Goal: Information Seeking & Learning: Check status

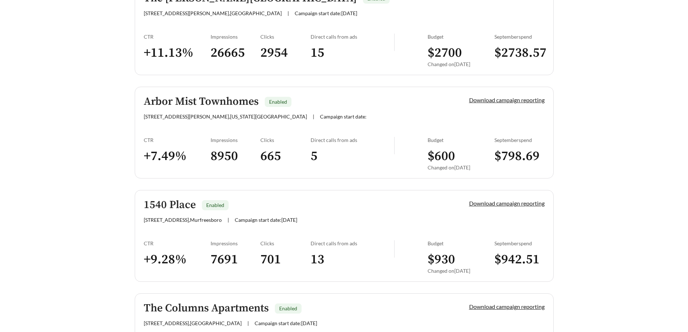
scroll to position [33, 0]
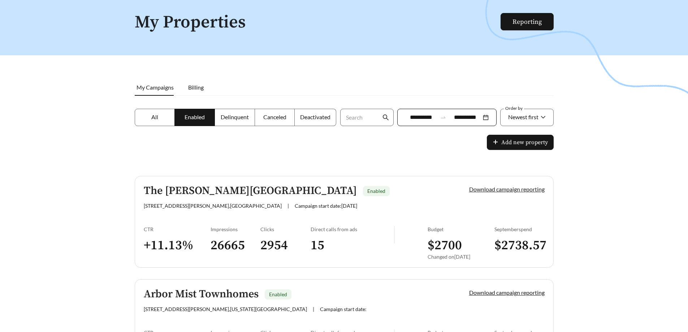
click at [493, 191] on link "Download campaign reporting" at bounding box center [506, 189] width 75 height 7
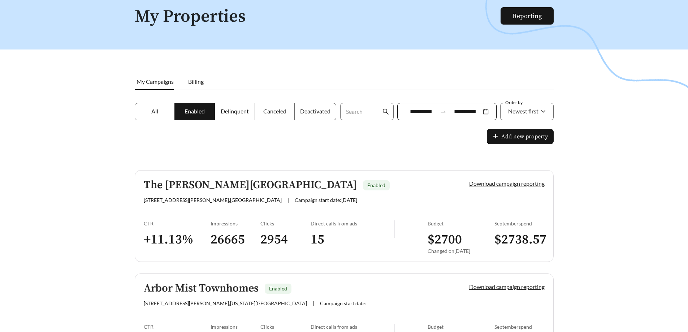
scroll to position [96, 0]
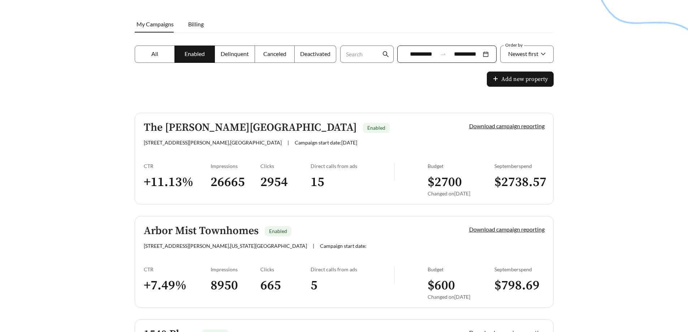
click at [305, 180] on h3 "2954" at bounding box center [285, 182] width 50 height 16
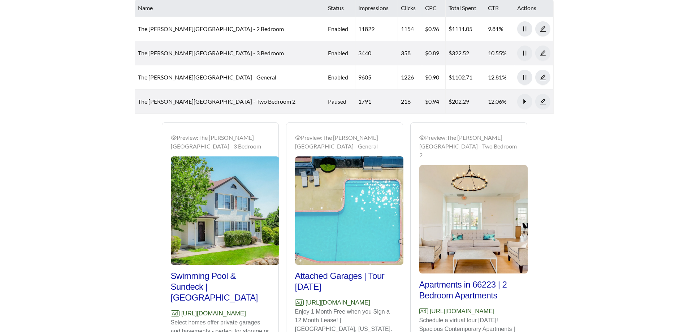
scroll to position [412, 0]
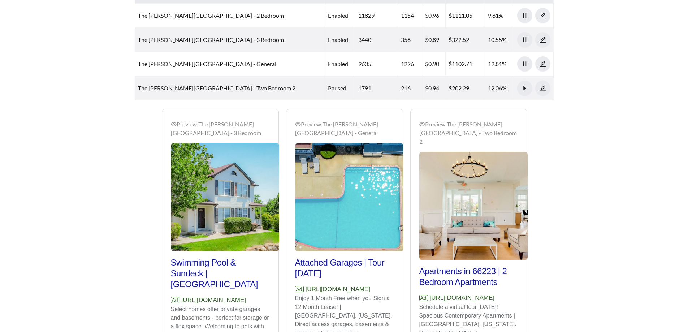
click at [374, 195] on img at bounding box center [349, 197] width 108 height 108
click at [598, 205] on main "**********" at bounding box center [344, 7] width 688 height 793
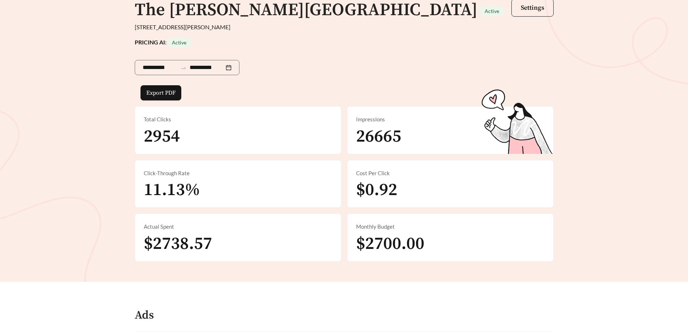
scroll to position [0, 0]
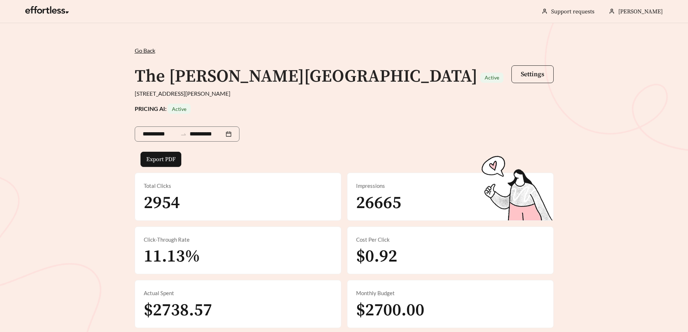
click at [142, 52] on span "Go Back" at bounding box center [145, 50] width 21 height 7
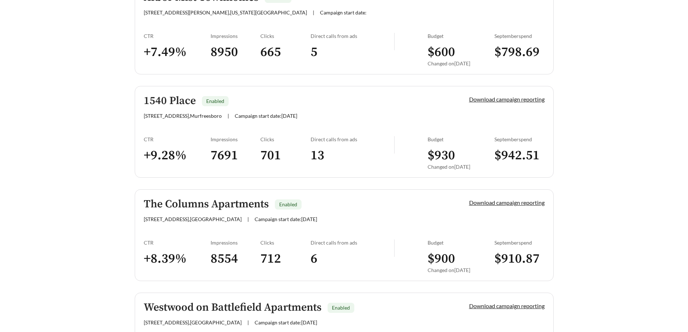
scroll to position [337, 0]
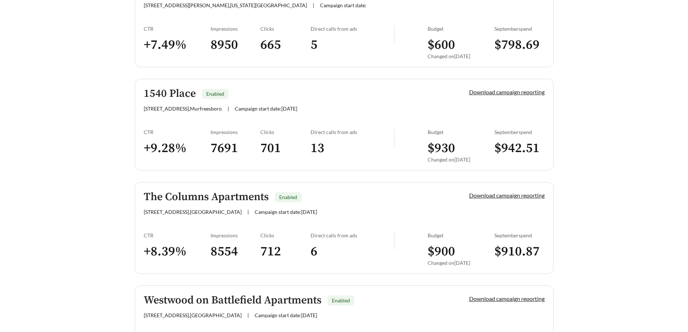
click at [377, 214] on div "[STREET_ADDRESS] | Campaign start date: [DATE]" at bounding box center [294, 212] width 301 height 6
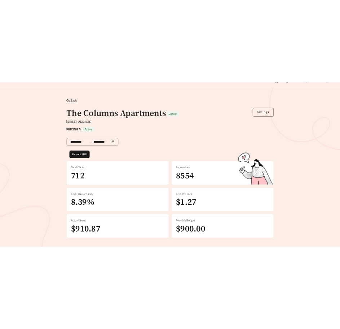
scroll to position [9, 0]
